Goal: Information Seeking & Learning: Learn about a topic

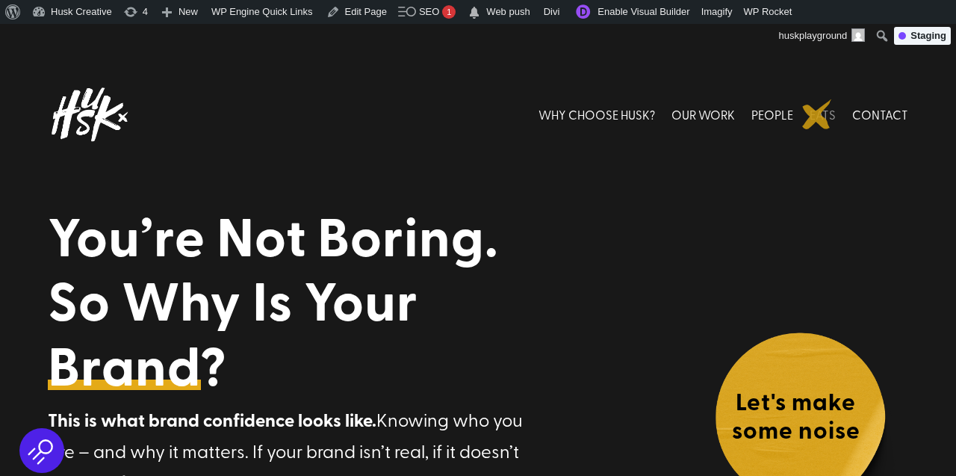
click at [817, 114] on link "EATS" at bounding box center [823, 114] width 26 height 66
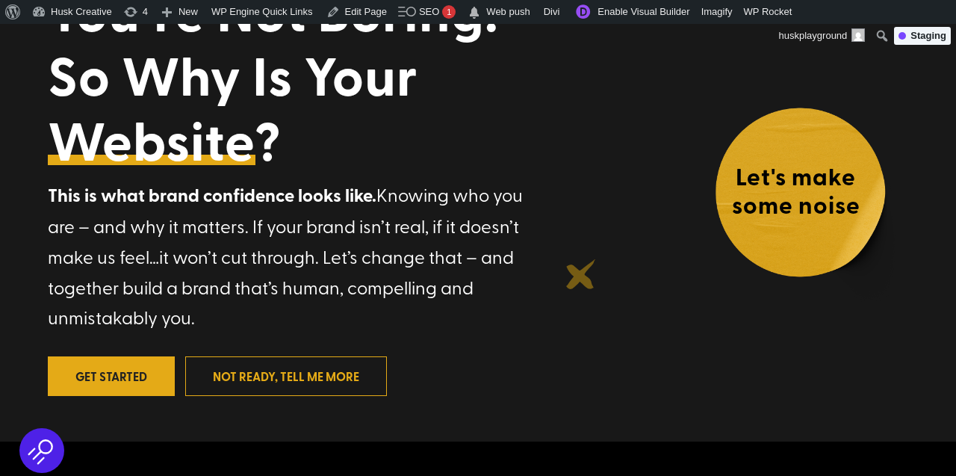
scroll to position [226, 0]
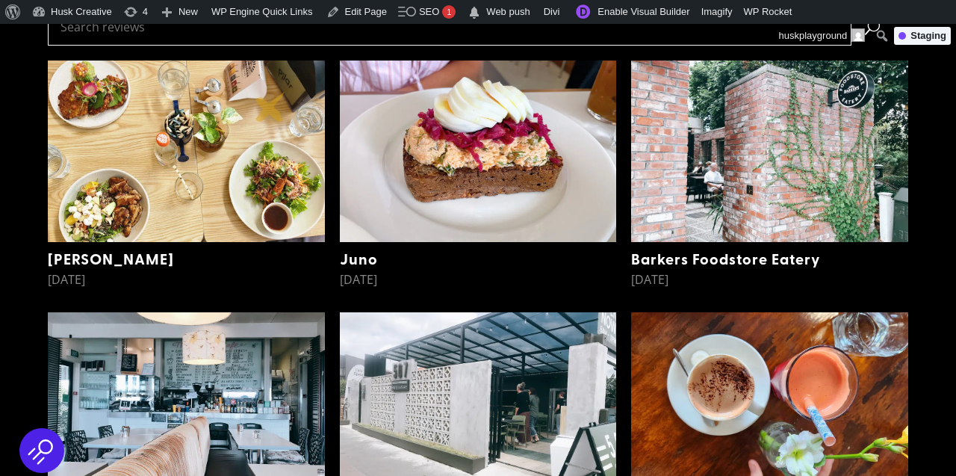
click at [270, 107] on img at bounding box center [186, 152] width 277 height 182
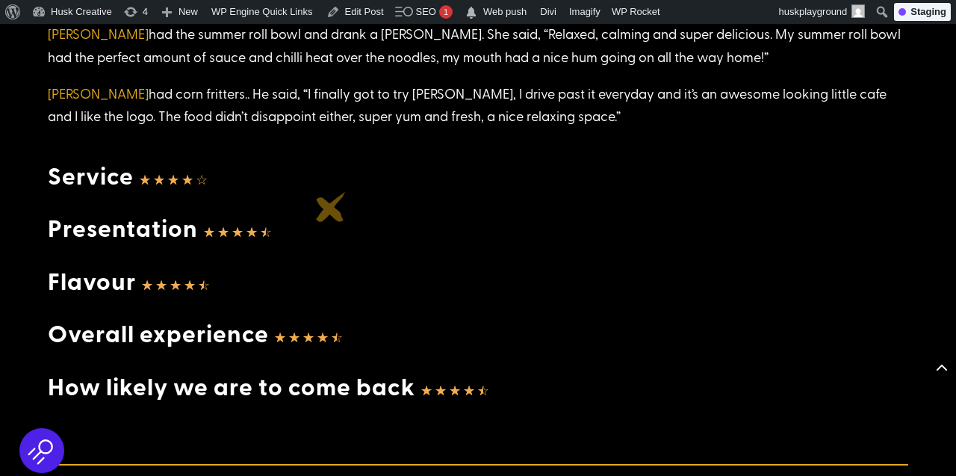
scroll to position [2159, 0]
